Goal: Task Accomplishment & Management: Complete application form

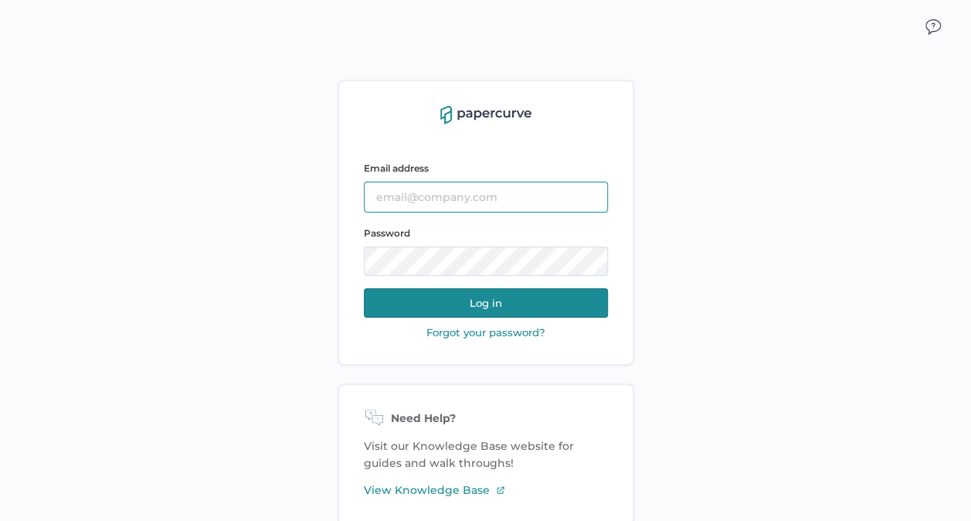
type input "[EMAIL_ADDRESS][DOMAIN_NAME]"
click at [506, 307] on button "Log in" at bounding box center [486, 302] width 244 height 29
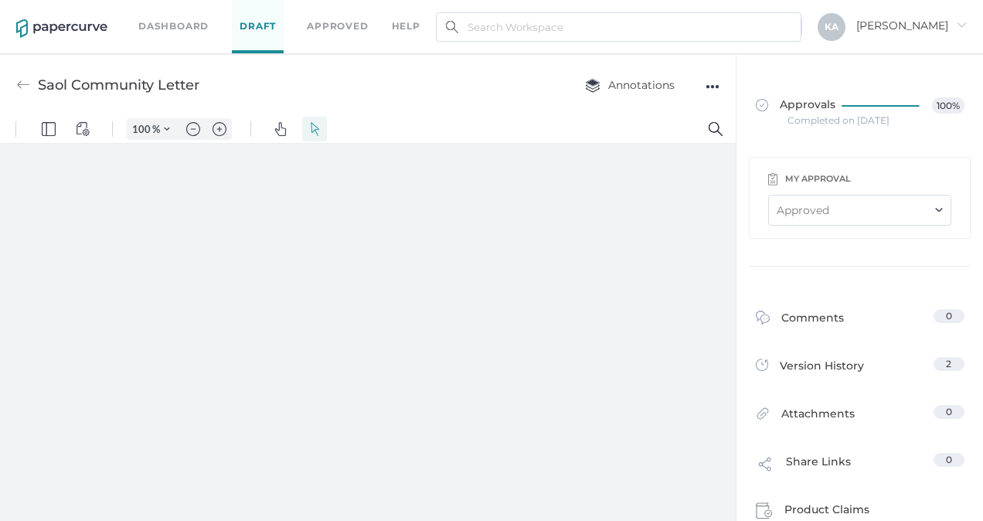
type input "88"
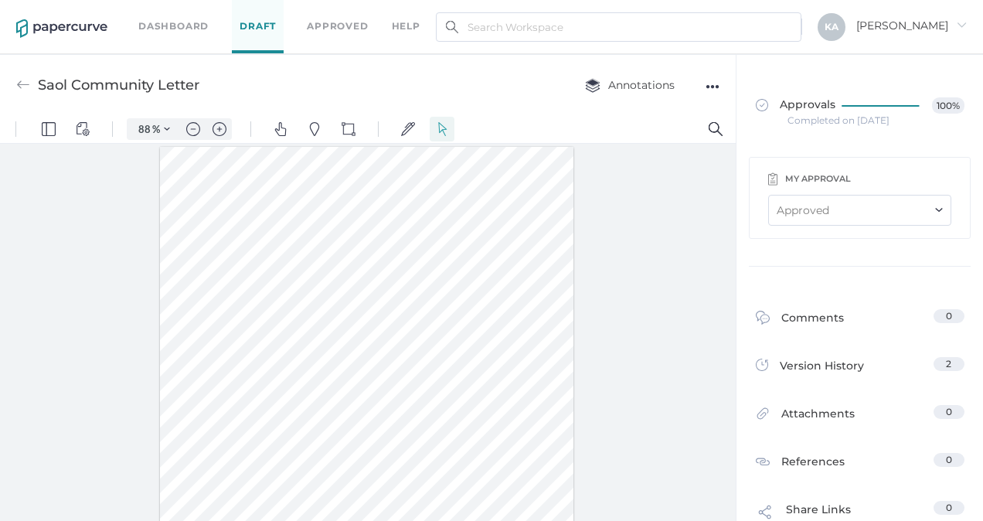
click at [929, 199] on div "Approved" at bounding box center [859, 210] width 183 height 31
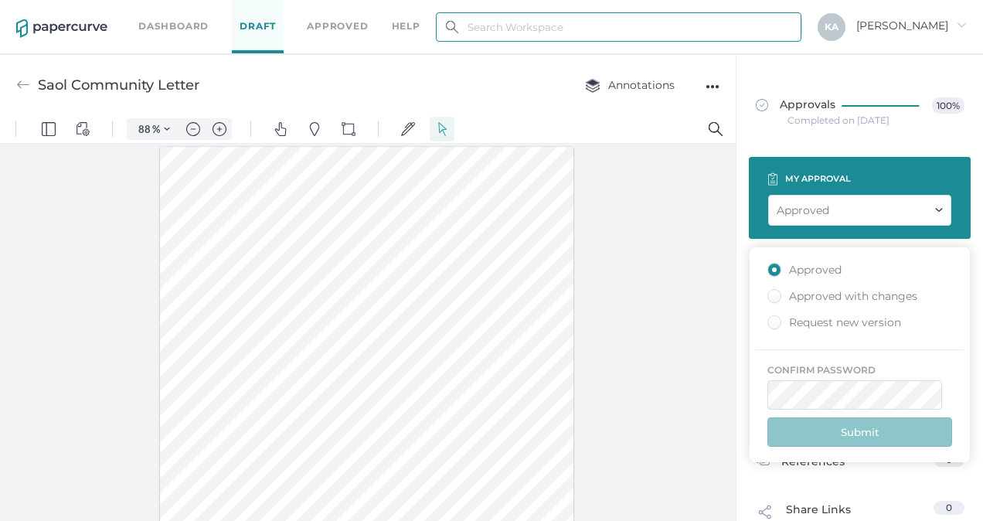
type input "kashton@saolrx.com"
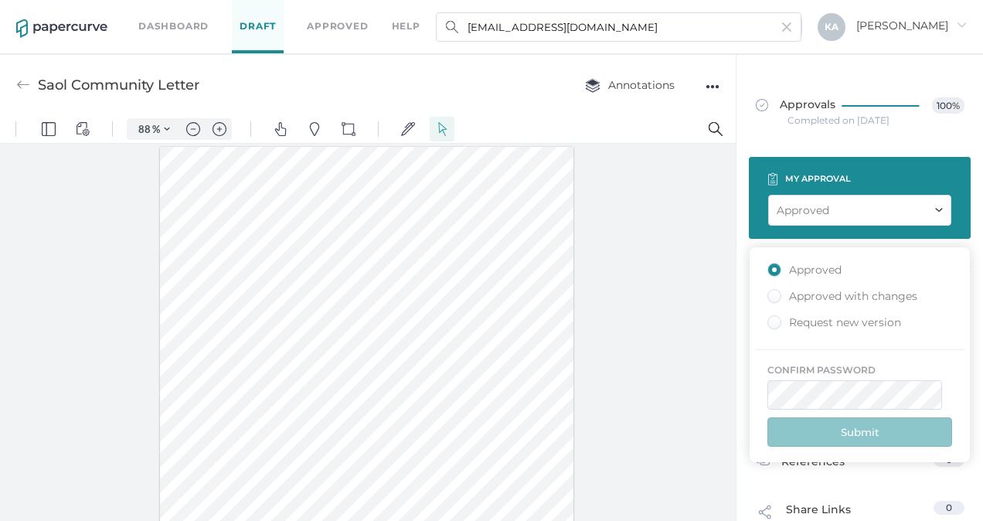
click at [647, 284] on div at bounding box center [367, 336] width 735 height 384
click at [615, 247] on div at bounding box center [367, 336] width 735 height 384
click at [258, 24] on link "Draft" at bounding box center [258, 26] width 52 height 53
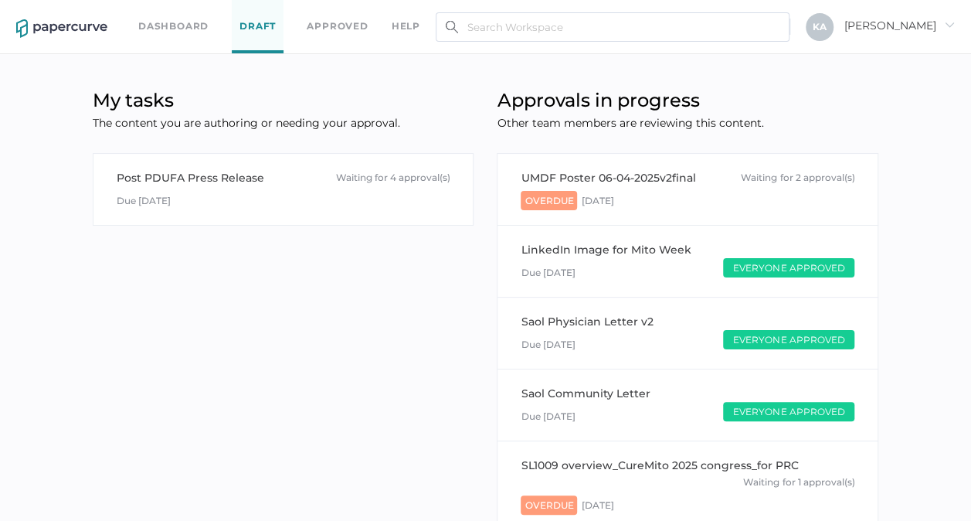
click at [324, 24] on link "Approved" at bounding box center [337, 26] width 61 height 17
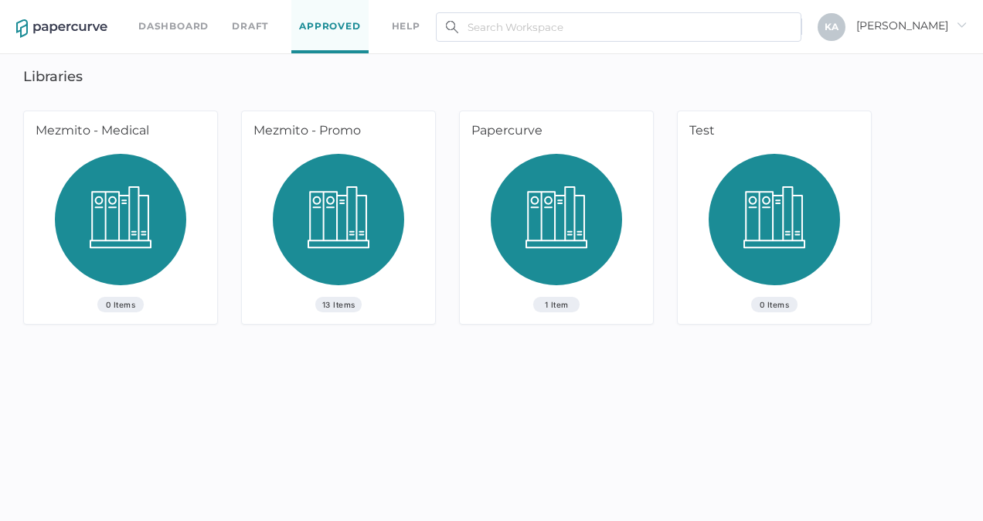
click at [164, 25] on link "Dashboard" at bounding box center [173, 26] width 70 height 17
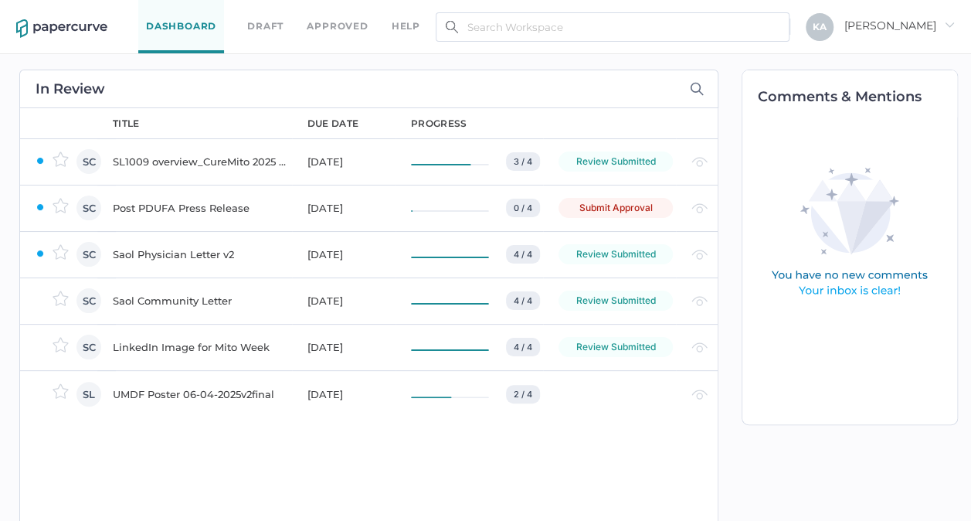
click at [199, 160] on div "SL1009 overview_CureMito 2025 congress_for PRC" at bounding box center [201, 161] width 176 height 19
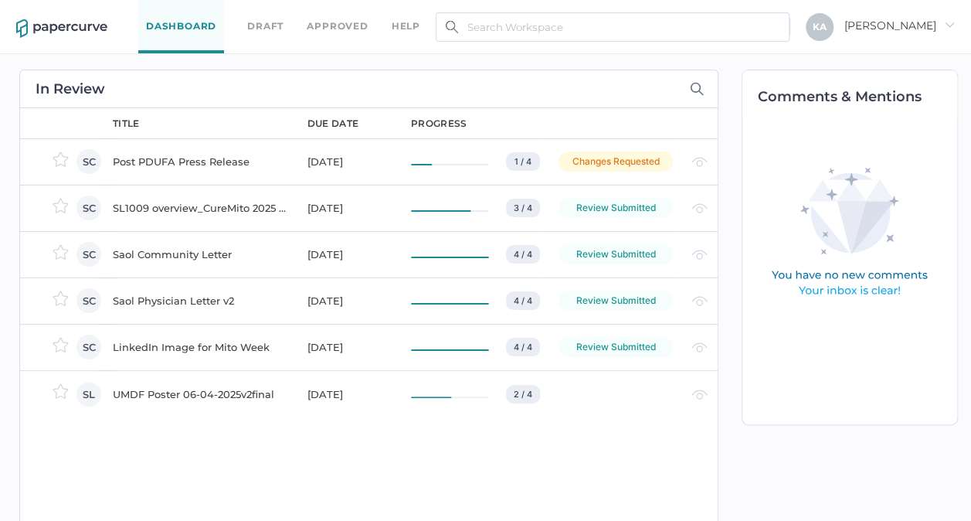
click at [325, 25] on link "Approved" at bounding box center [337, 26] width 61 height 17
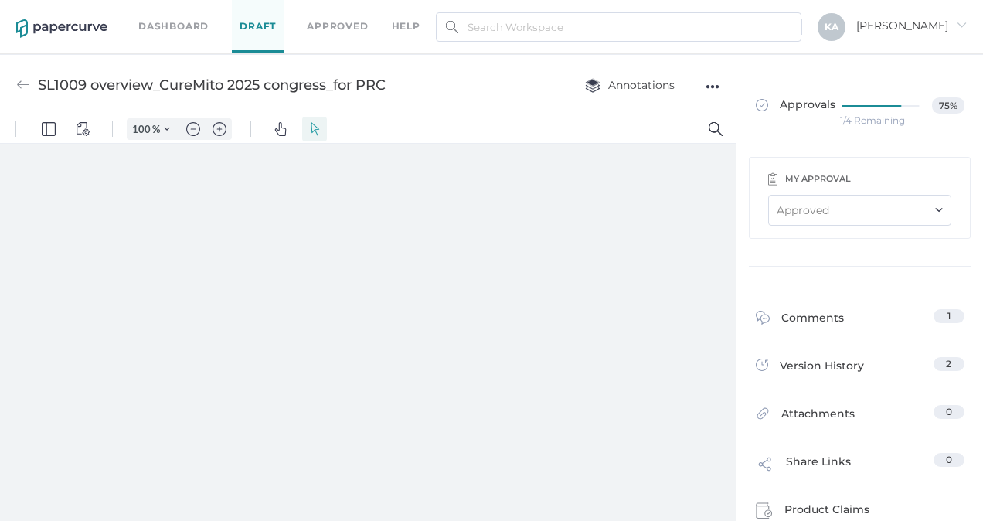
type input "88"
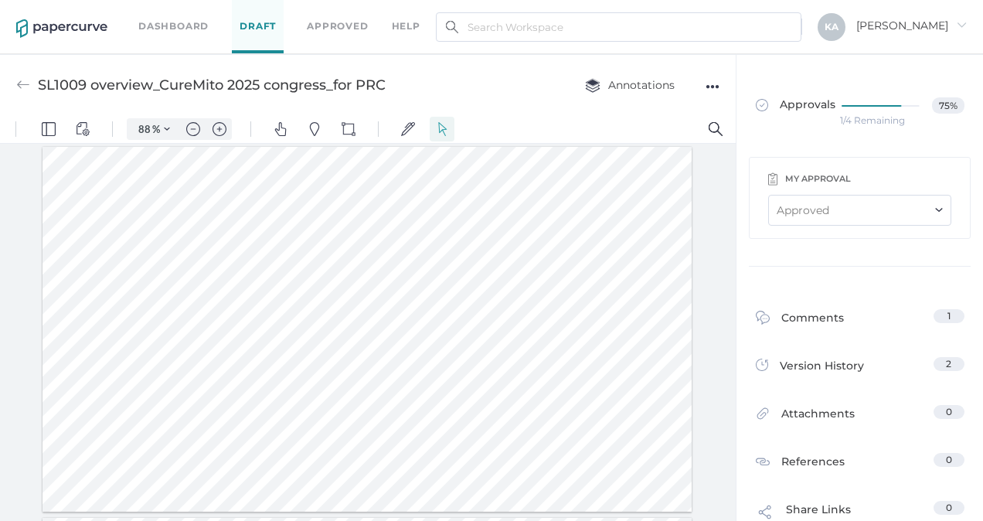
click at [185, 22] on link "Dashboard" at bounding box center [173, 26] width 70 height 17
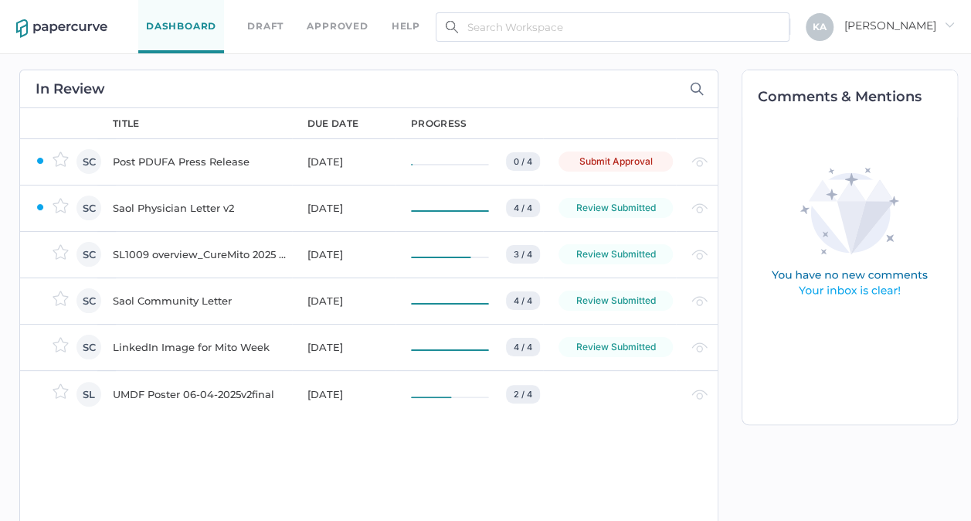
click at [255, 19] on link "Draft" at bounding box center [265, 26] width 36 height 17
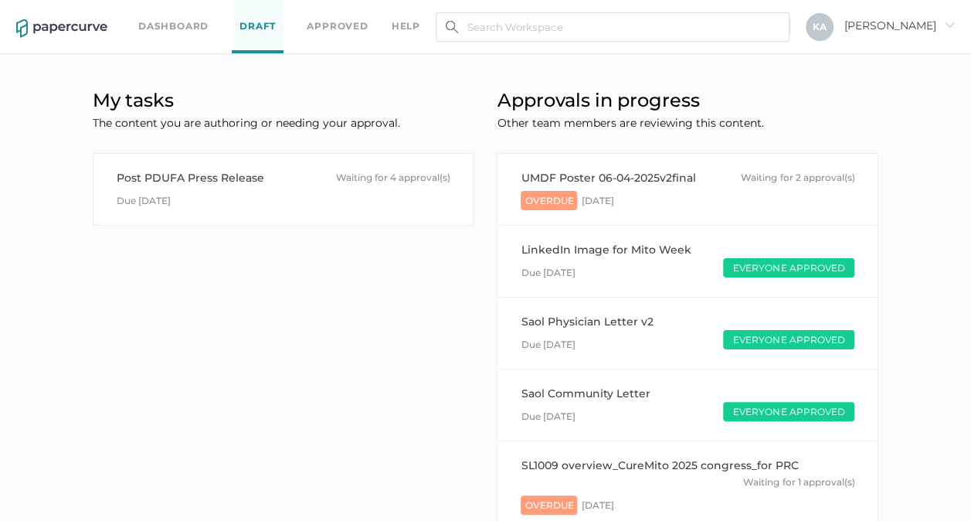
click at [176, 25] on link "Dashboard" at bounding box center [173, 26] width 70 height 17
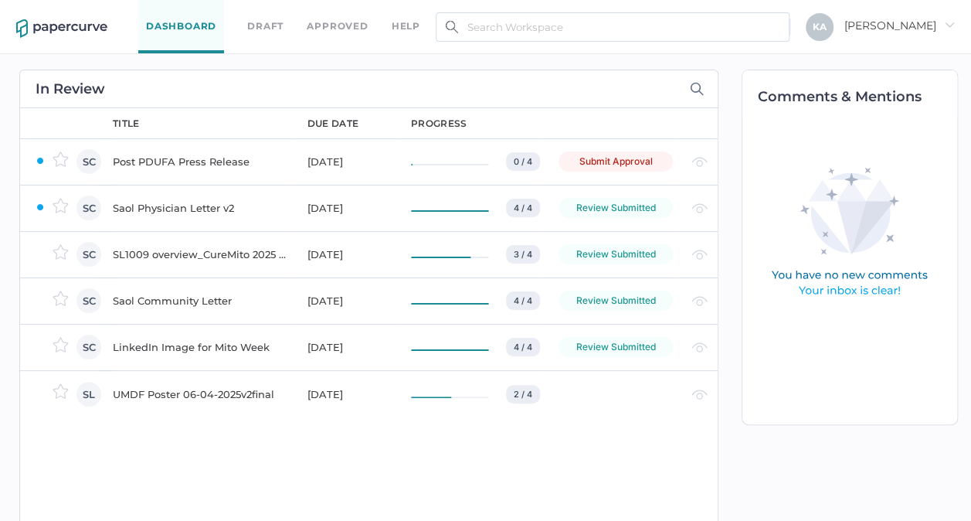
click at [179, 158] on div "Post PDUFA Press Release" at bounding box center [201, 161] width 176 height 19
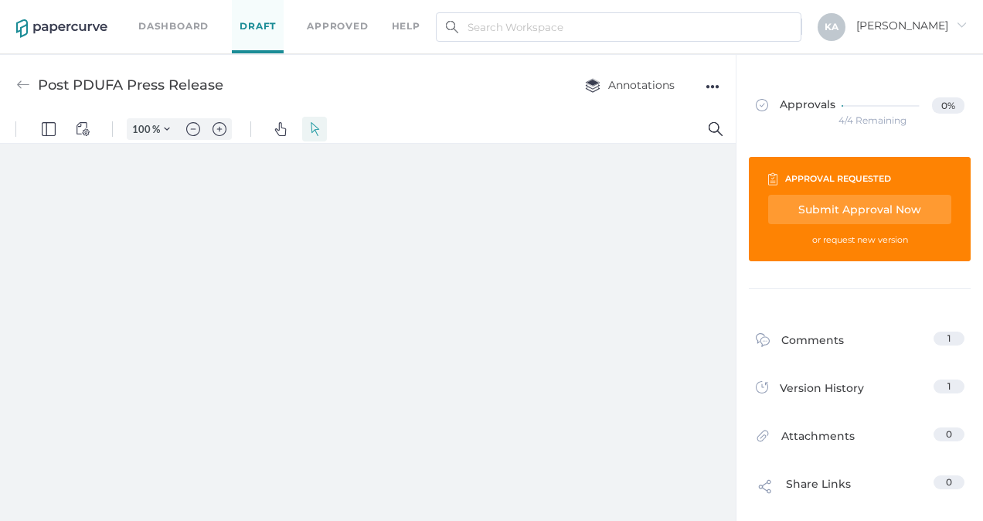
type input "88"
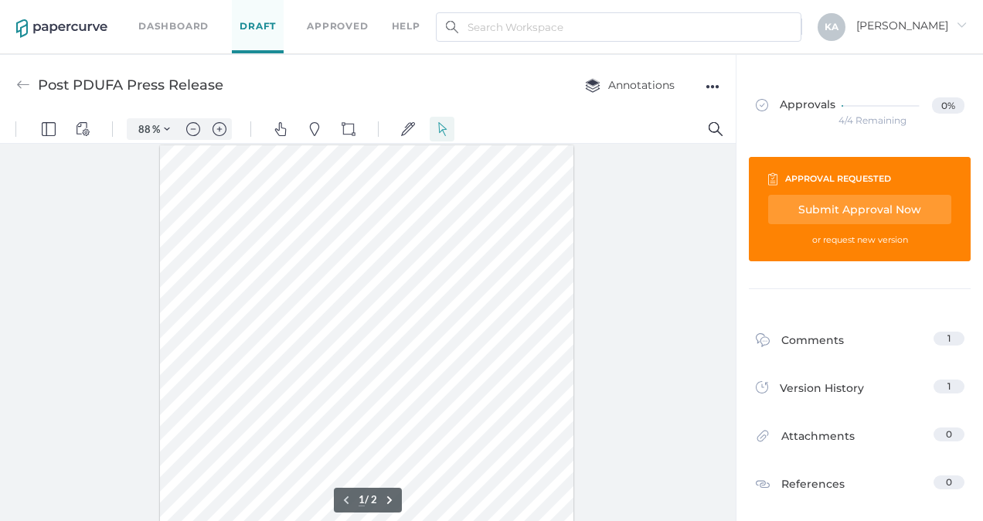
scroll to position [297, 0]
type input "1"
click at [826, 199] on div "Submit Approval Now" at bounding box center [859, 209] width 183 height 29
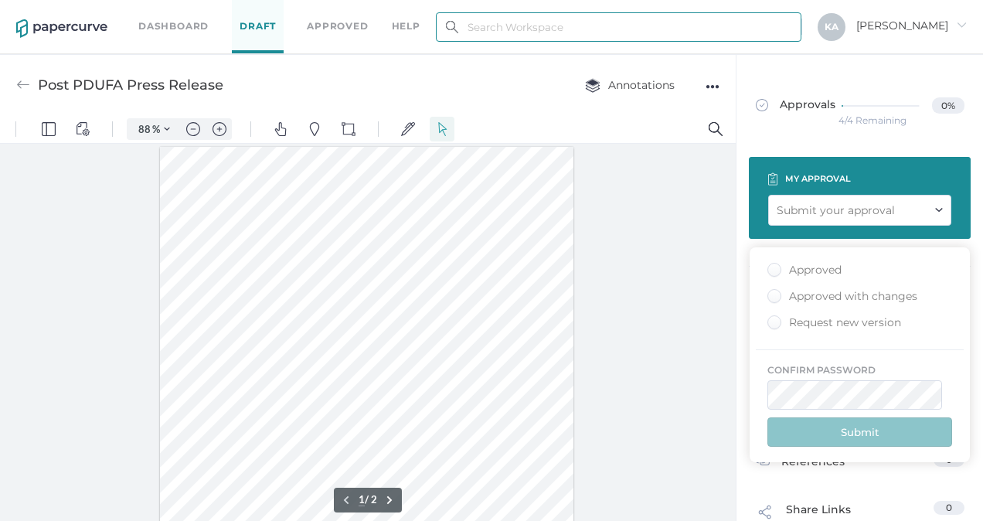
type input "kashton@saolrx.com"
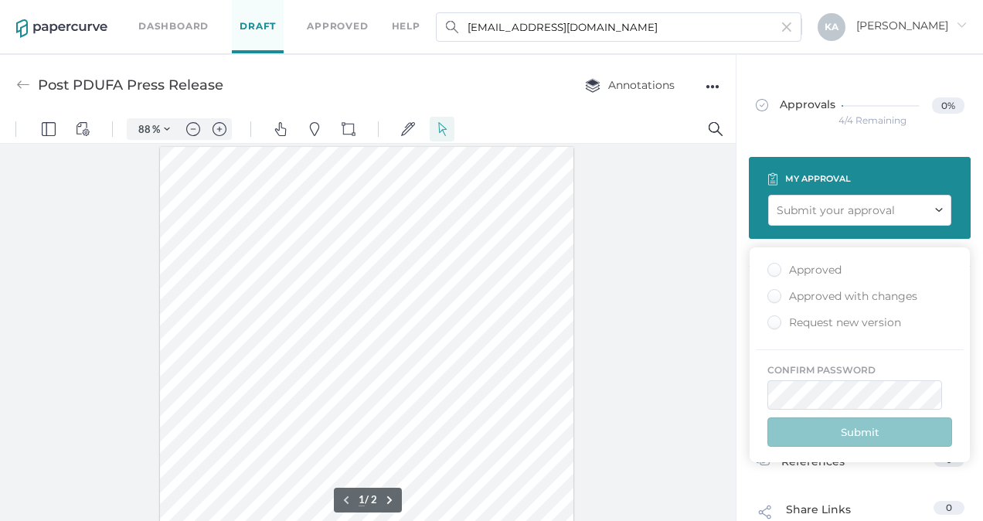
click at [827, 212] on div "Submit your approval" at bounding box center [835, 210] width 118 height 17
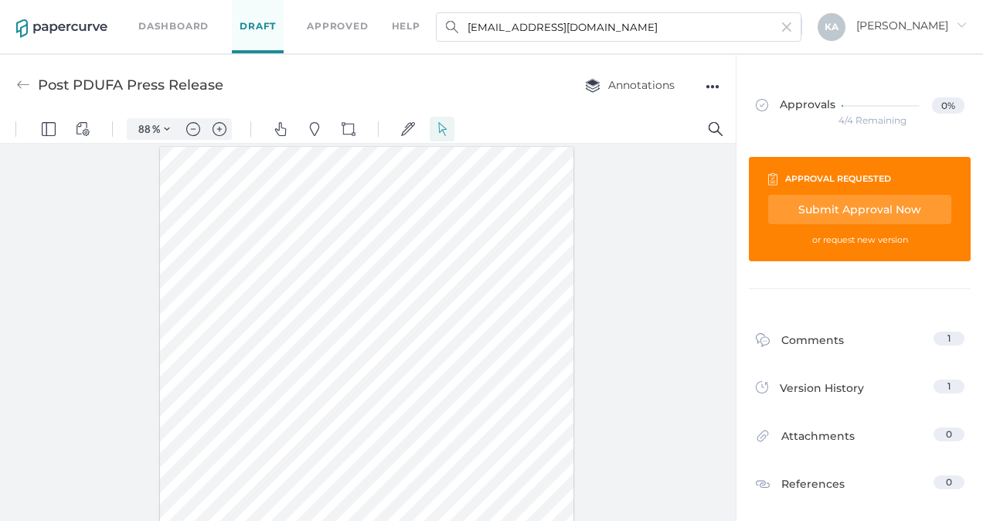
click at [827, 212] on div "Submit Approval Now" at bounding box center [859, 209] width 183 height 29
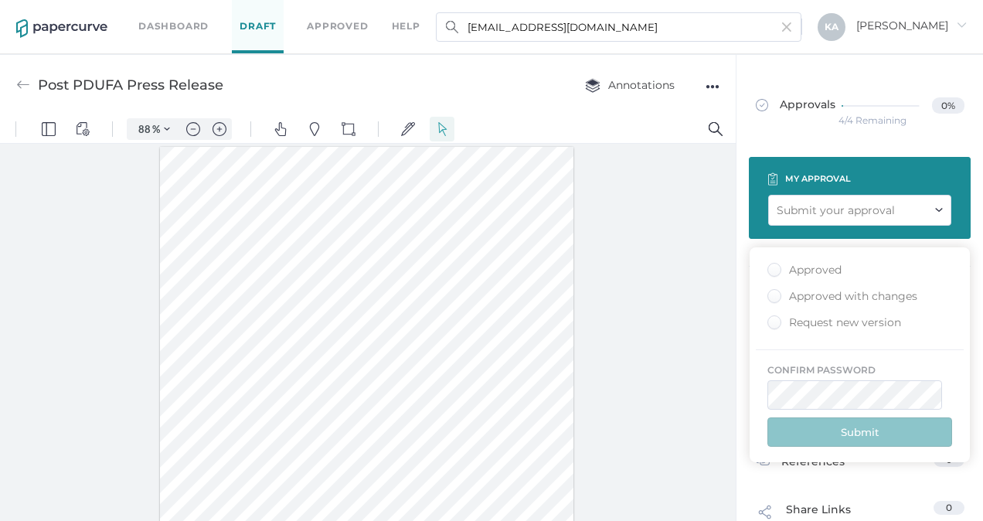
click at [772, 271] on div "Approved" at bounding box center [804, 270] width 74 height 15
click at [771, 265] on input "Approved" at bounding box center [771, 265] width 0 height 0
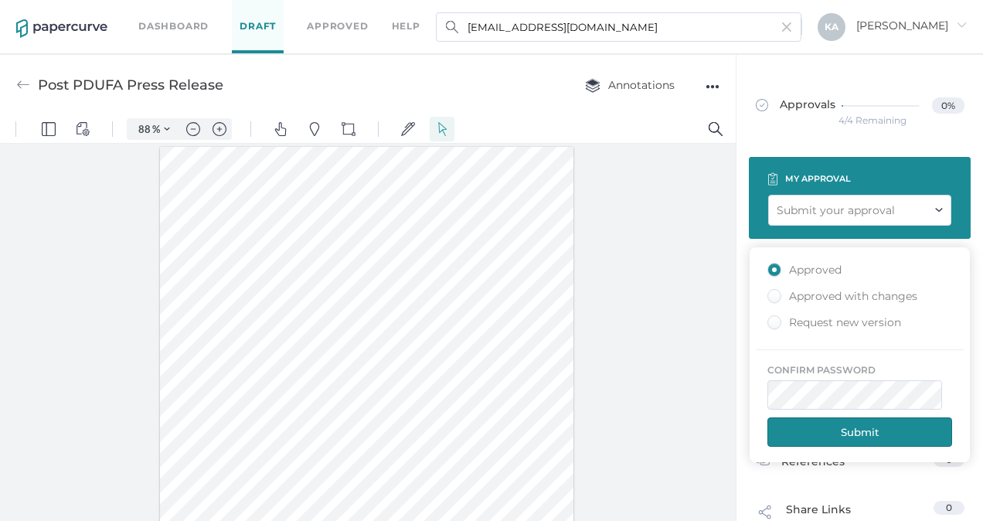
click at [840, 425] on button "Submit" at bounding box center [859, 431] width 185 height 29
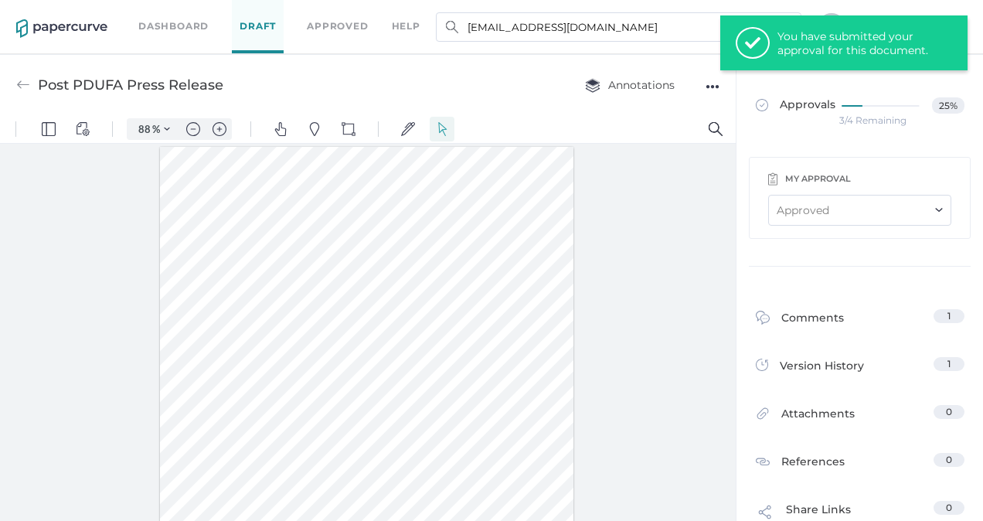
click at [169, 19] on link "Dashboard" at bounding box center [173, 26] width 70 height 17
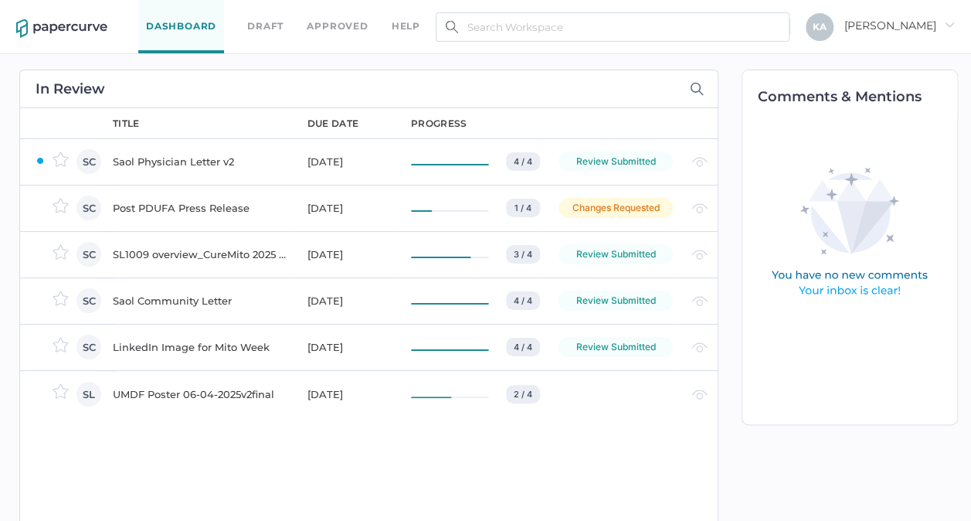
click at [199, 158] on div "Saol Physician Letter v2" at bounding box center [201, 161] width 176 height 19
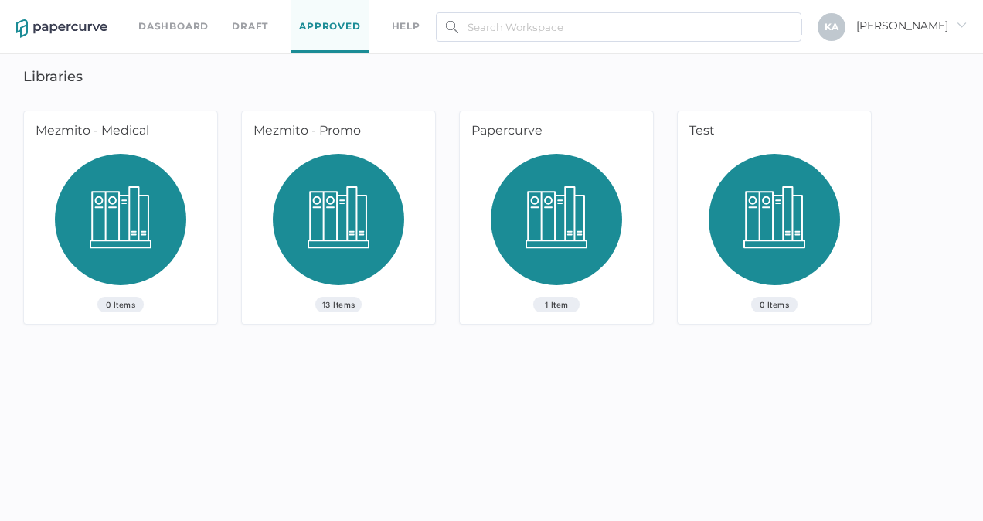
click at [242, 29] on link "Draft" at bounding box center [250, 26] width 36 height 17
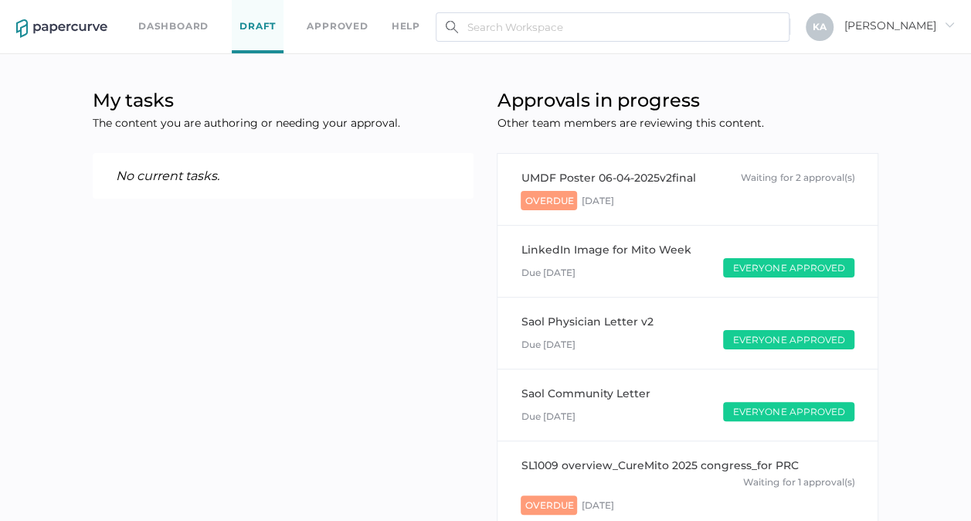
click at [179, 19] on link "Dashboard" at bounding box center [173, 26] width 70 height 17
